Goal: Book appointment/travel/reservation

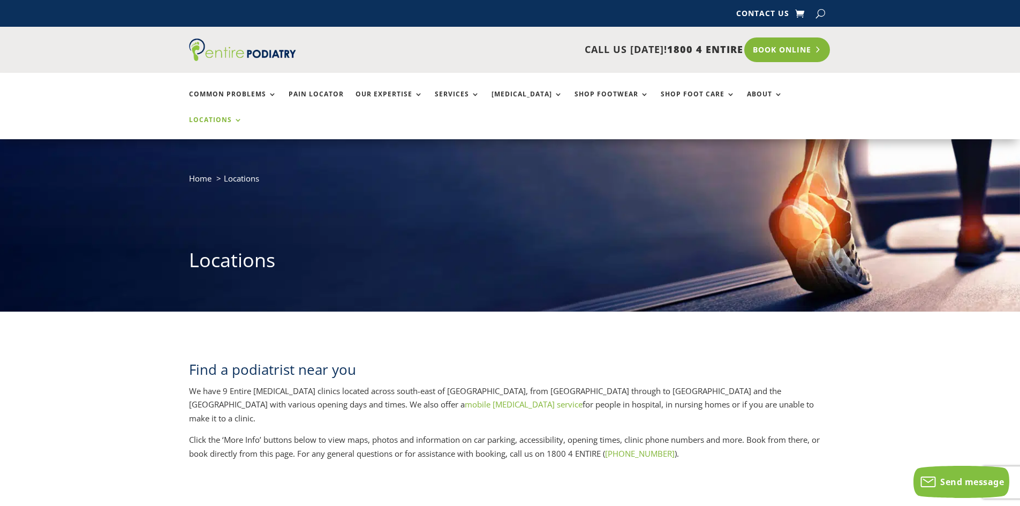
click at [787, 51] on link "Book Online" at bounding box center [787, 49] width 86 height 25
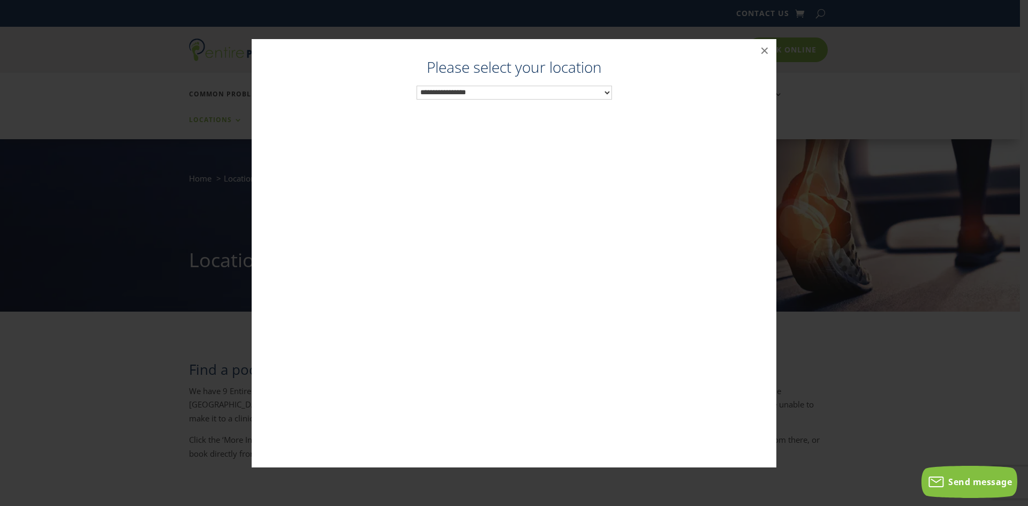
click at [450, 89] on select "**********" at bounding box center [514, 93] width 195 height 14
click at [869, 396] on div "Podiatrist Gold Coast - Robina Easy T Medical Centre ×" at bounding box center [514, 253] width 1020 height 450
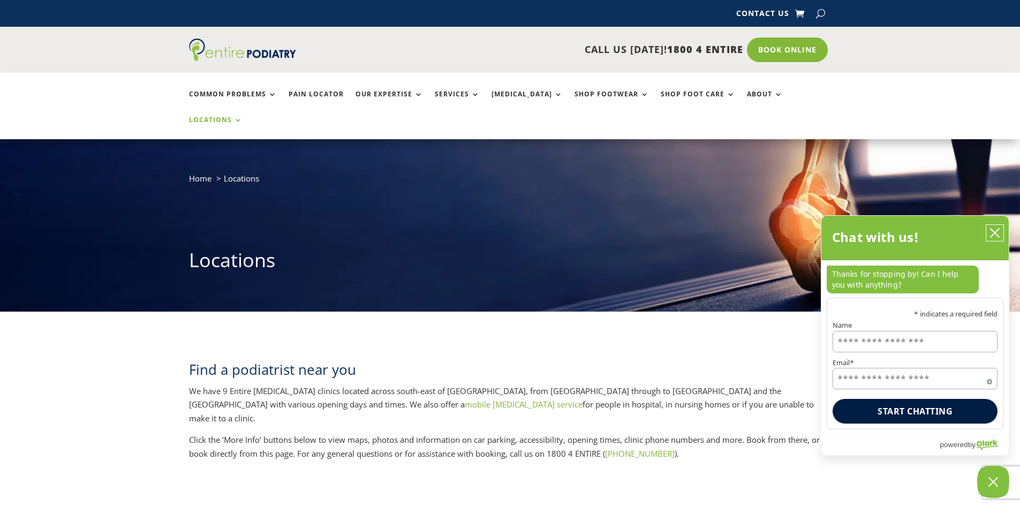
click at [997, 228] on icon "close chatbox" at bounding box center [995, 233] width 11 height 11
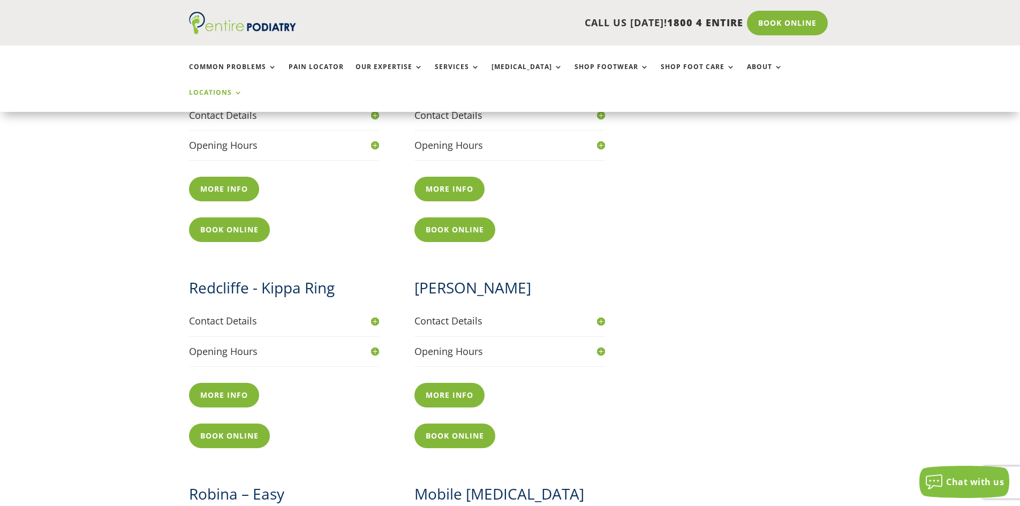
scroll to position [1071, 0]
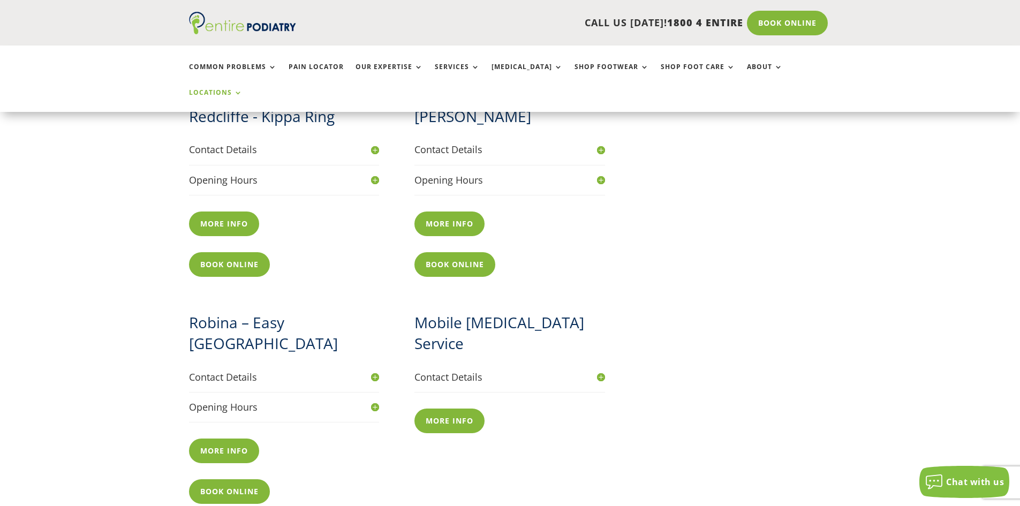
click at [371, 371] on h4 "Contact Details" at bounding box center [284, 377] width 191 height 13
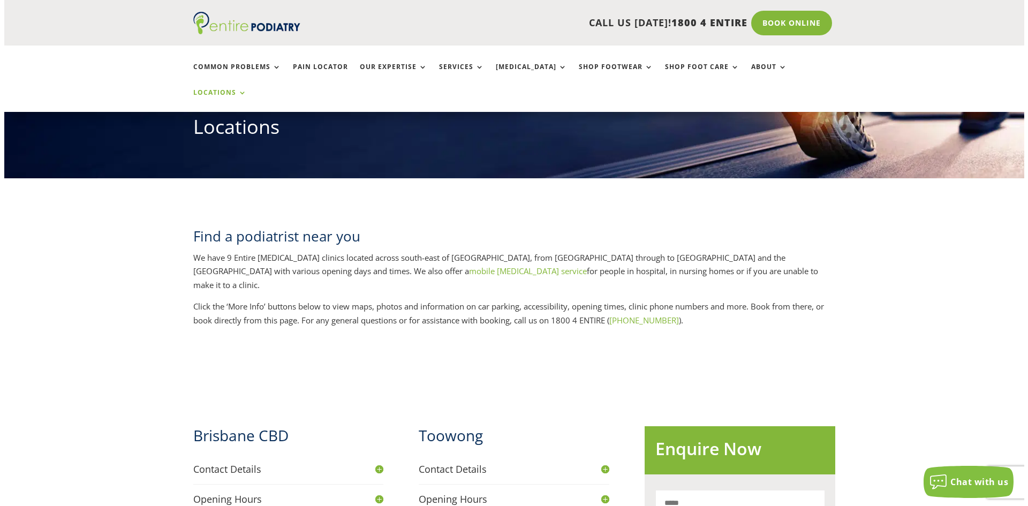
scroll to position [129, 0]
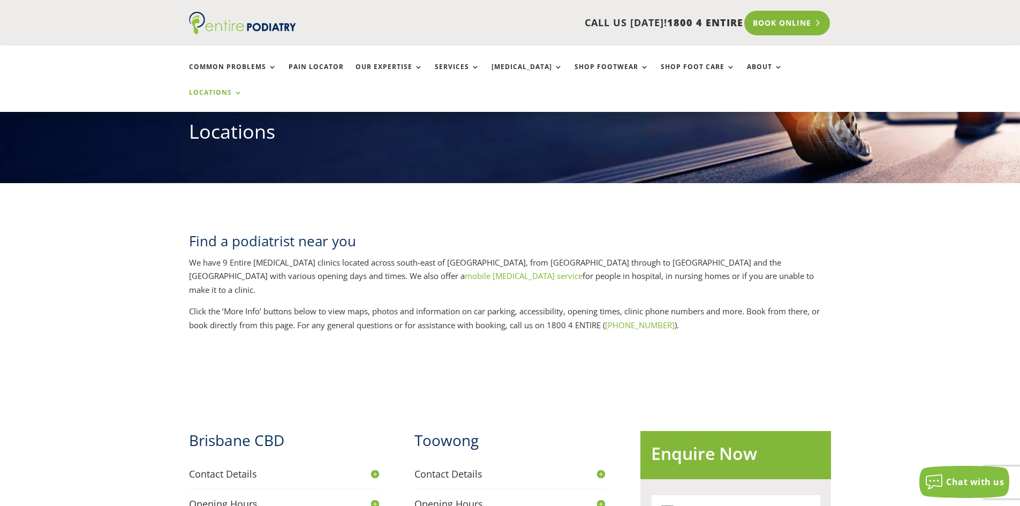
click at [782, 25] on link "Book Online" at bounding box center [787, 23] width 86 height 25
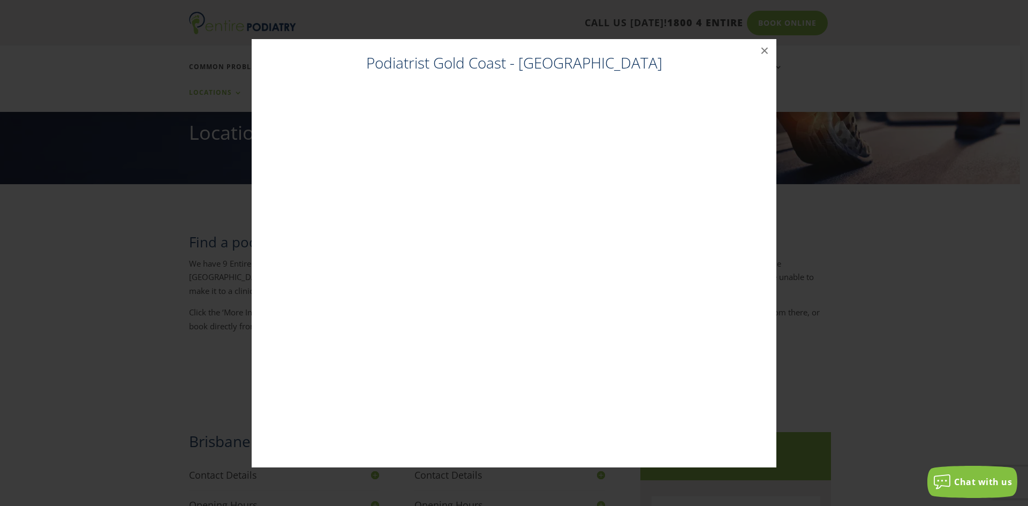
scroll to position [127, 0]
click at [771, 50] on button "×" at bounding box center [765, 51] width 24 height 24
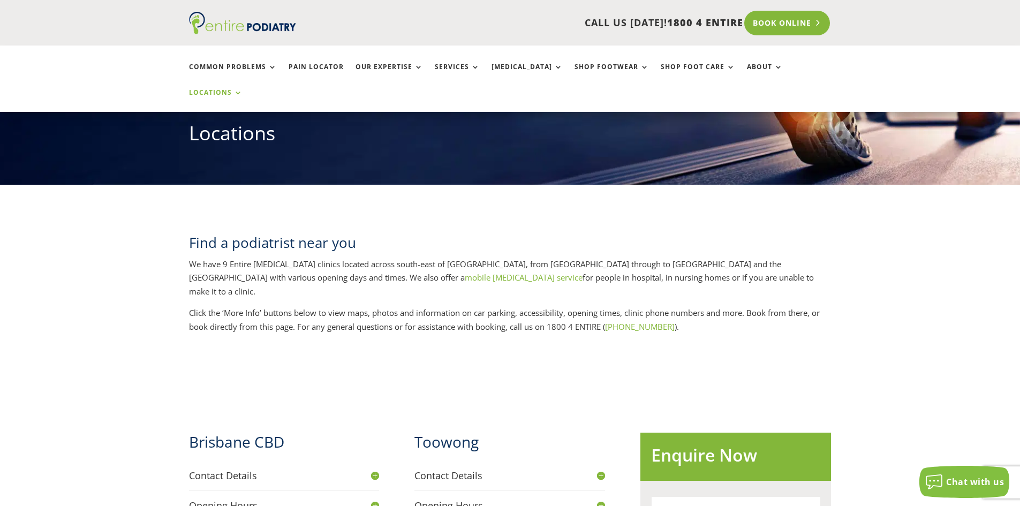
click at [780, 26] on link "Book Online" at bounding box center [787, 23] width 86 height 25
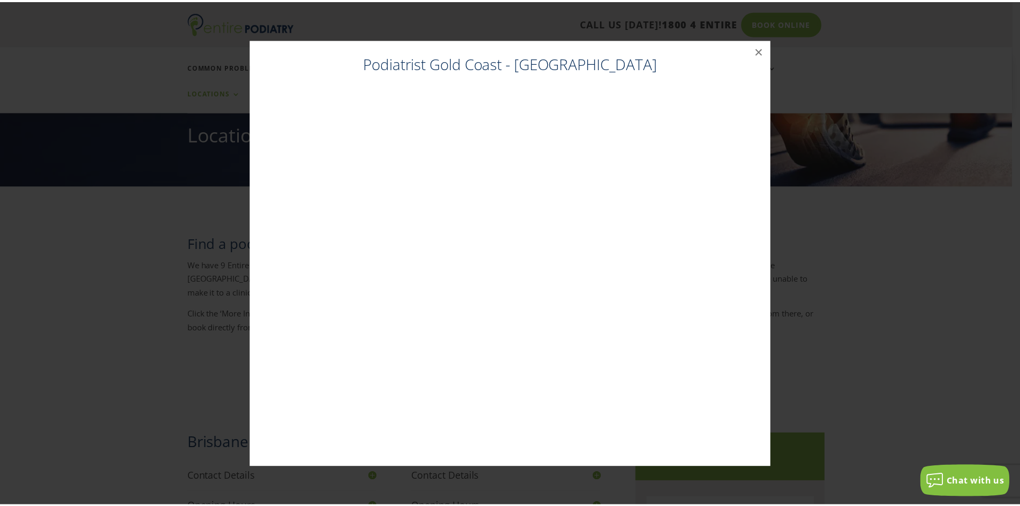
scroll to position [125, 0]
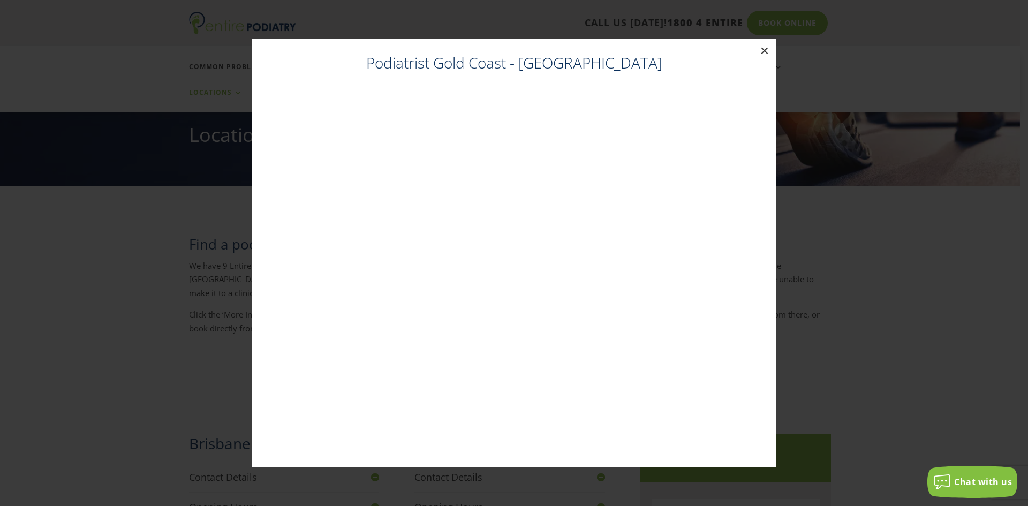
drag, startPoint x: 766, startPoint y: 50, endPoint x: 453, endPoint y: 5, distance: 317.1
click at [766, 50] on button "×" at bounding box center [765, 51] width 24 height 24
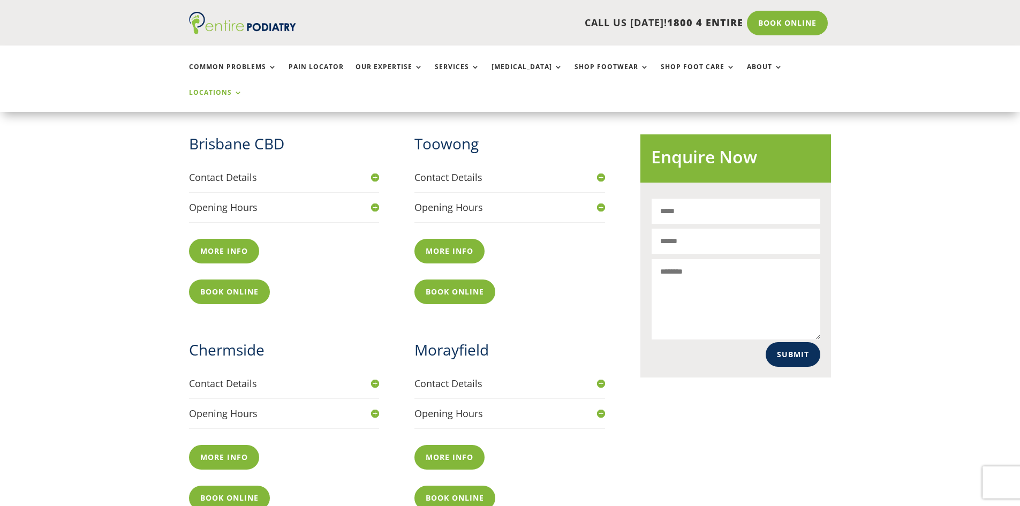
scroll to position [425, 0]
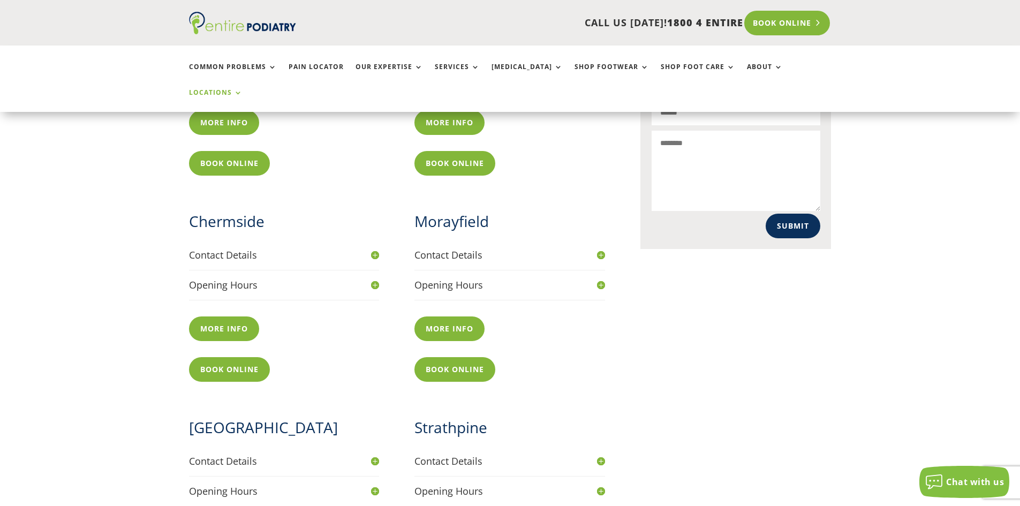
click at [791, 26] on link "Book Online" at bounding box center [787, 23] width 86 height 25
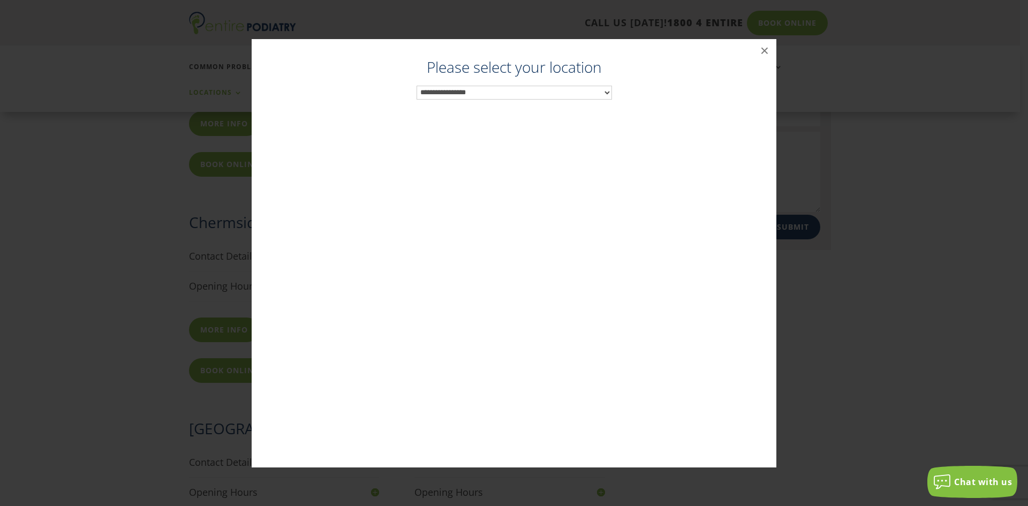
scroll to position [552, 0]
click at [571, 91] on select "**********" at bounding box center [514, 93] width 195 height 14
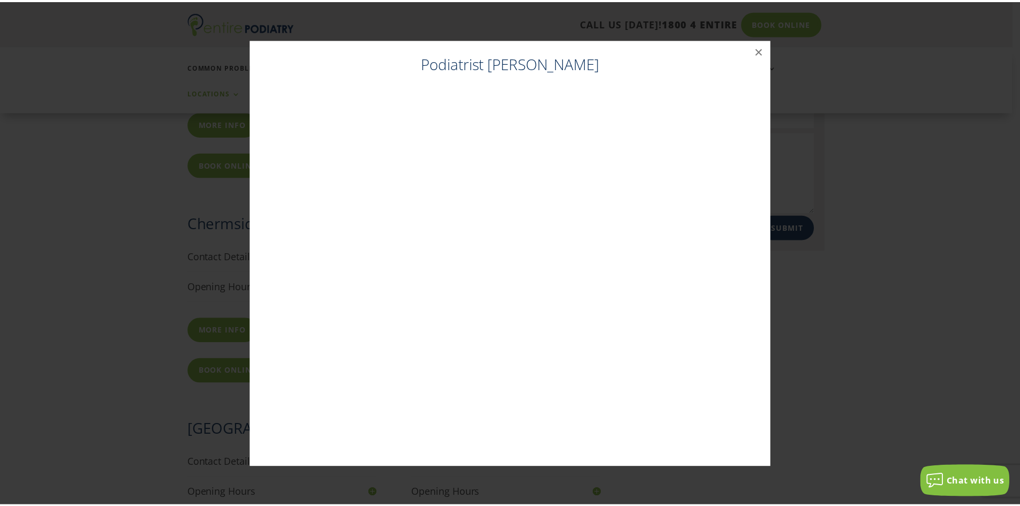
scroll to position [681, 0]
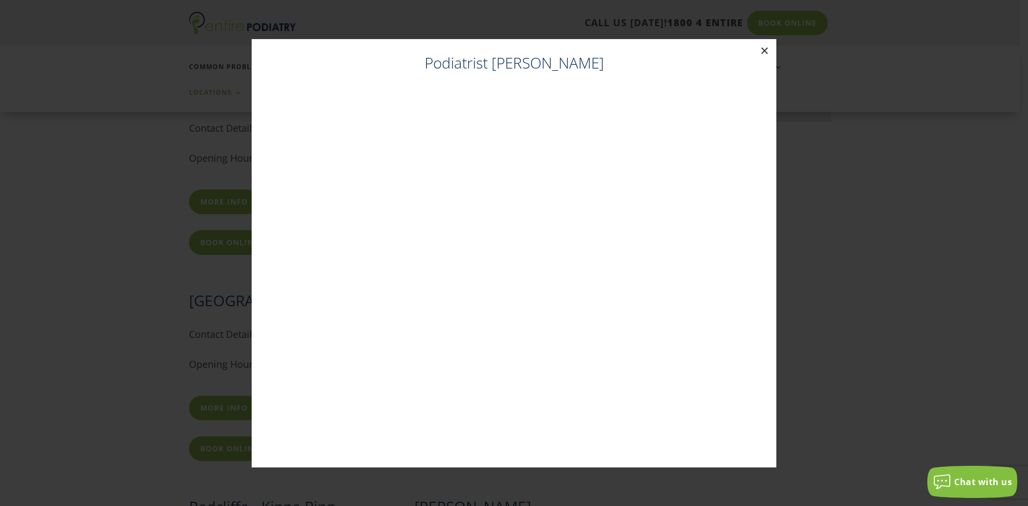
click at [762, 50] on button "×" at bounding box center [765, 51] width 24 height 24
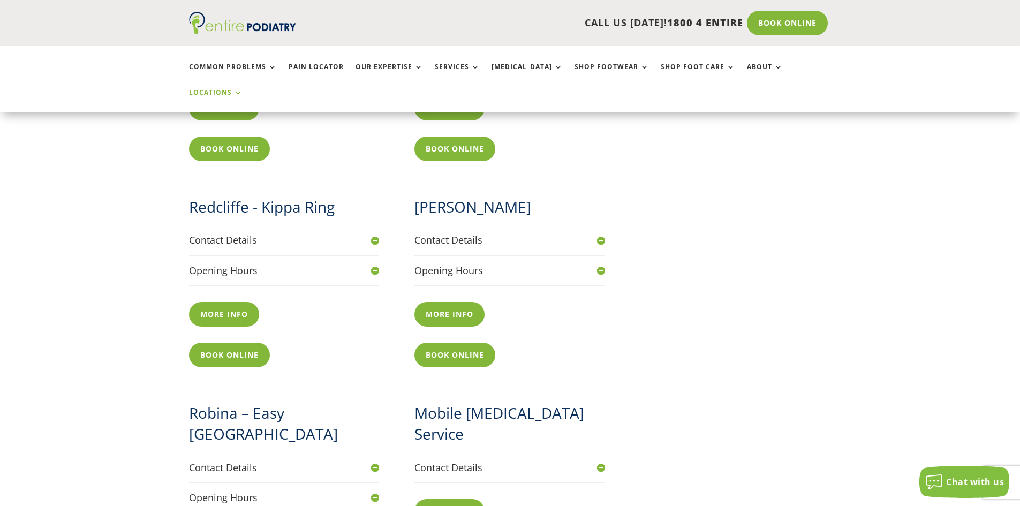
scroll to position [1109, 0]
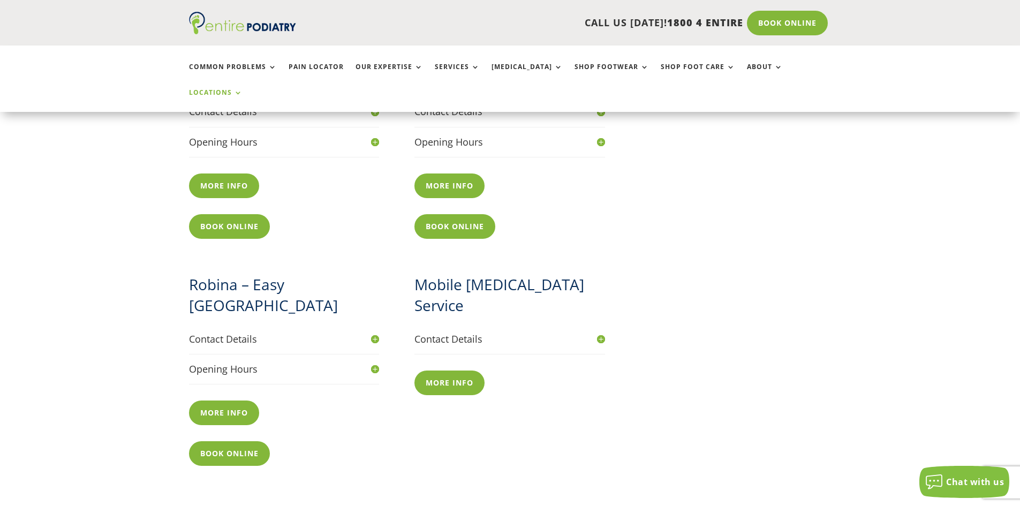
click at [376, 333] on h4 "Contact Details" at bounding box center [284, 339] width 191 height 13
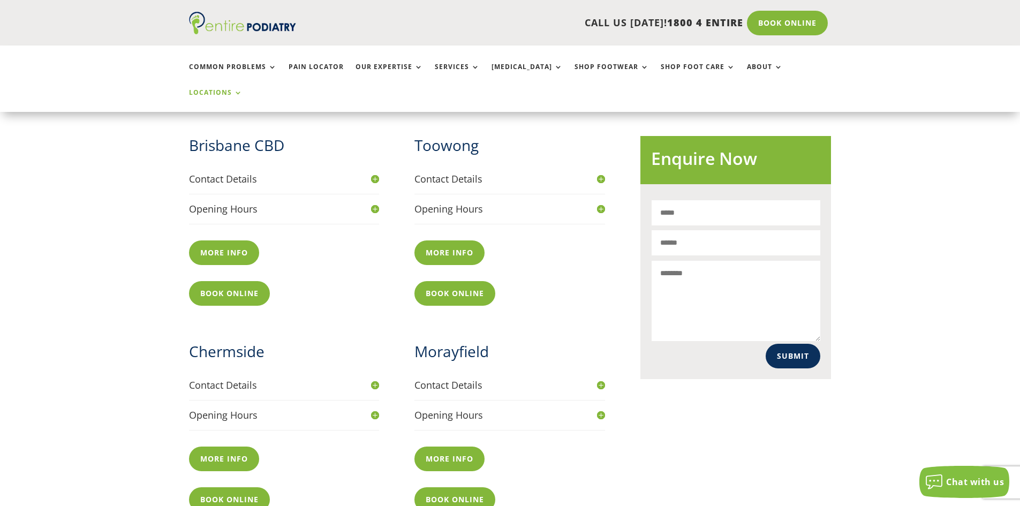
scroll to position [295, 0]
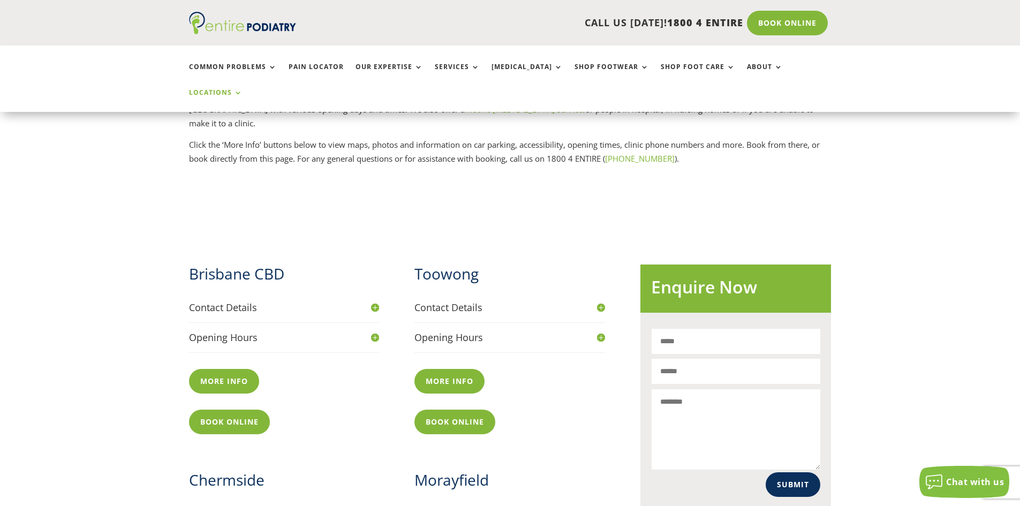
click at [314, 301] on h4 "Contact Details" at bounding box center [284, 307] width 191 height 13
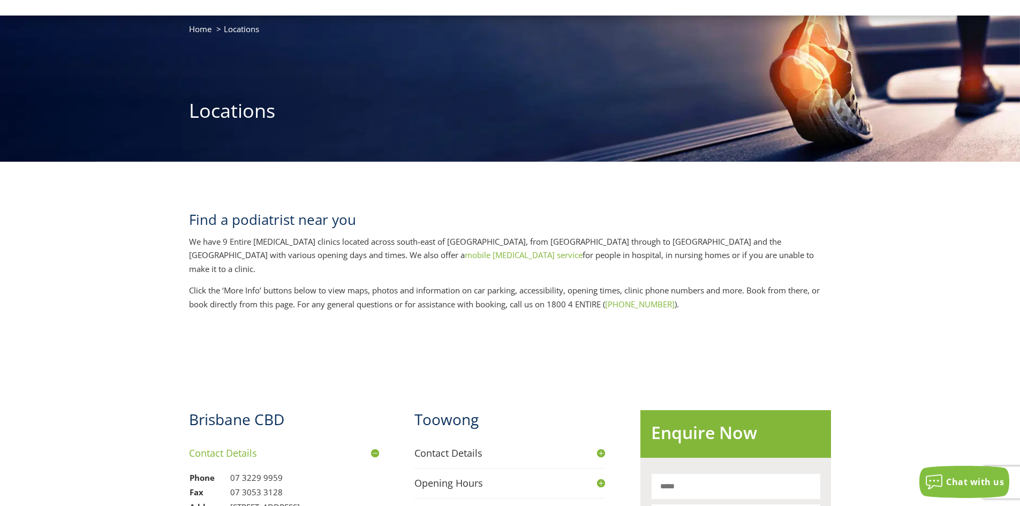
scroll to position [0, 0]
